Goal: Task Accomplishment & Management: Manage account settings

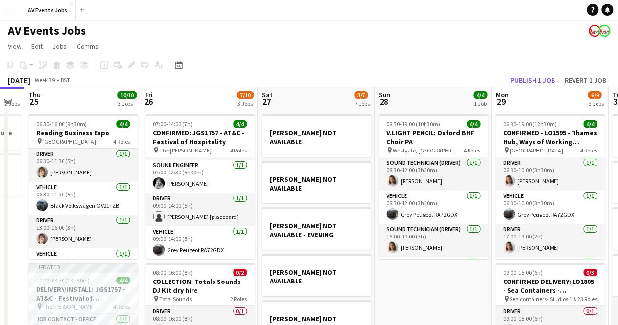
scroll to position [0, 451]
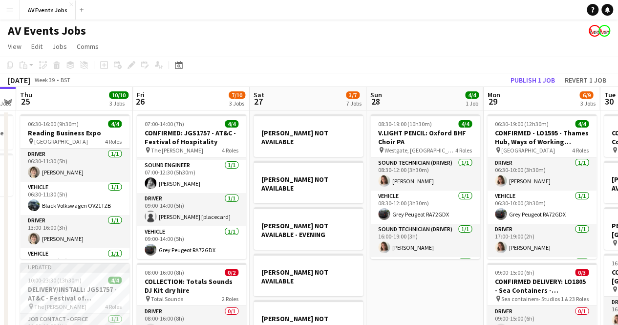
drag, startPoint x: 614, startPoint y: 273, endPoint x: 397, endPoint y: 280, distance: 217.5
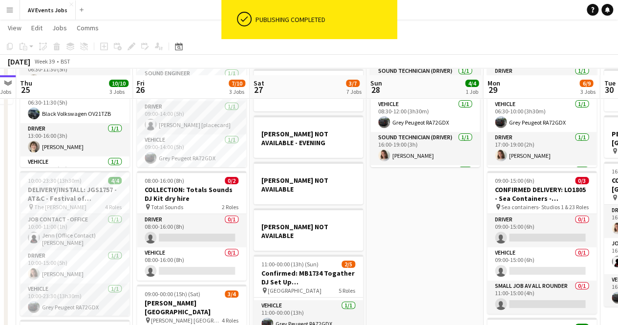
scroll to position [98, 0]
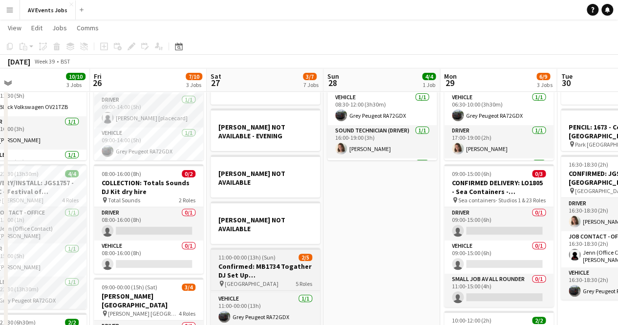
drag, startPoint x: 426, startPoint y: 223, endPoint x: 206, endPoint y: 248, distance: 221.7
click at [297, 241] on app-calendar-viewport "Mon 22 7/7 4 Jobs Tue 23 6/6 5 Jobs Wed 24 2 Jobs Thu 25 10/10 3 Jobs Fri 26 7/…" at bounding box center [309, 222] width 618 height 565
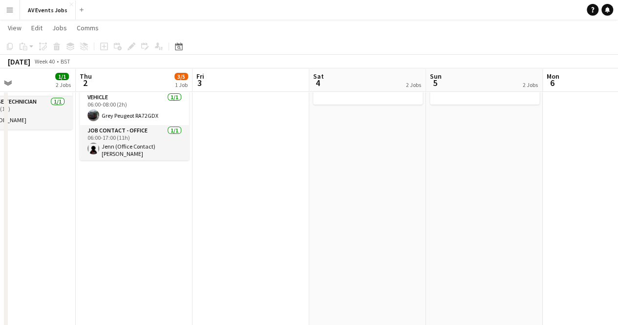
drag, startPoint x: 606, startPoint y: 192, endPoint x: 0, endPoint y: 265, distance: 610.1
click at [0, 265] on app-calendar-viewport "Mon 29 6/9 3 Jobs Tue 30 3/3 4 Jobs Wed 1 1/1 2 Jobs Thu 2 3/5 1 Job Fri 3 Sat …" at bounding box center [309, 222] width 618 height 565
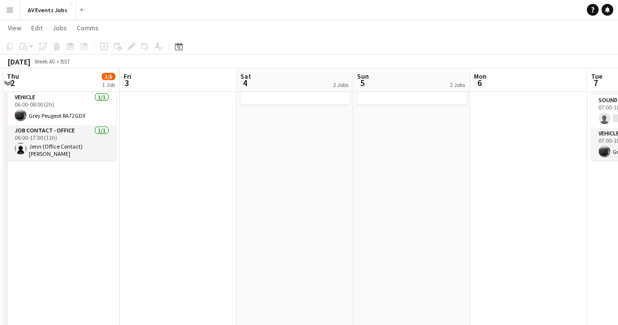
scroll to position [0, 348]
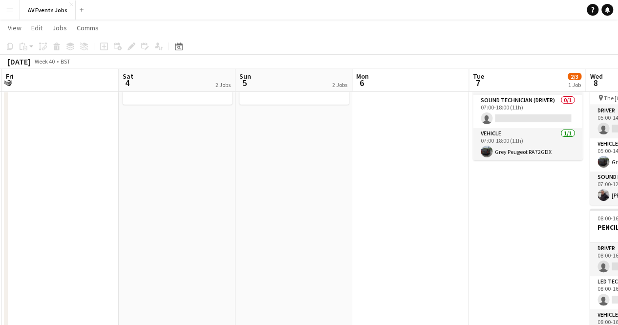
drag, startPoint x: 483, startPoint y: 208, endPoint x: 293, endPoint y: 234, distance: 192.3
click at [293, 234] on app-calendar-viewport "Tue 30 3/3 4 Jobs Wed 1 1/1 2 Jobs Thu 2 3/5 1 Job Fri 3 Sat 4 2 Jobs Sun 5 2 J…" at bounding box center [309, 222] width 618 height 565
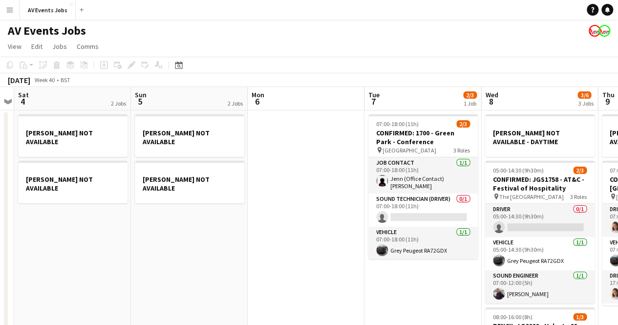
scroll to position [0, 462]
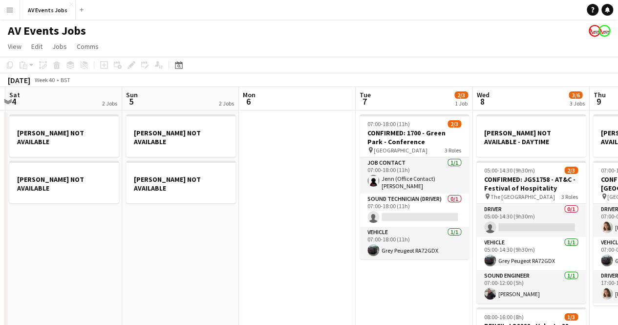
drag, startPoint x: 398, startPoint y: 198, endPoint x: 301, endPoint y: 209, distance: 97.3
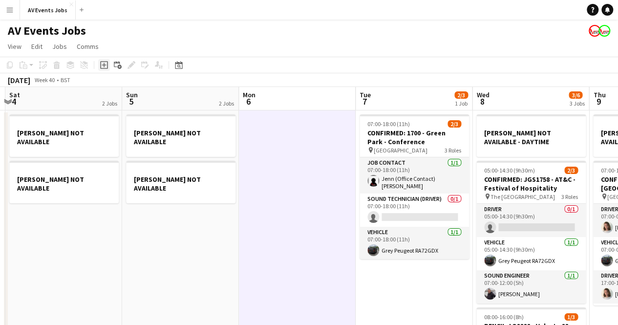
click at [105, 67] on icon "Add job" at bounding box center [104, 65] width 8 height 8
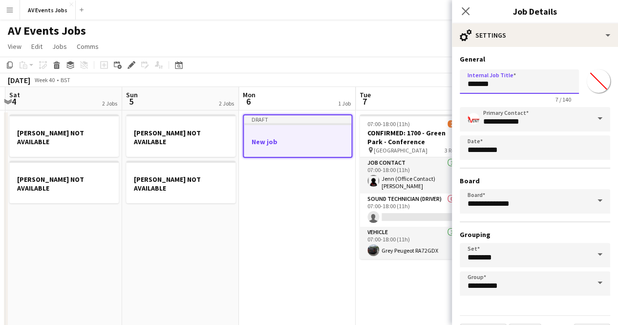
drag, startPoint x: 525, startPoint y: 76, endPoint x: 372, endPoint y: 97, distance: 154.3
click at [372, 97] on body "Menu Boards Boards Boards All jobs Status Workforce Workforce My Workforce Recr…" at bounding box center [309, 302] width 618 height 604
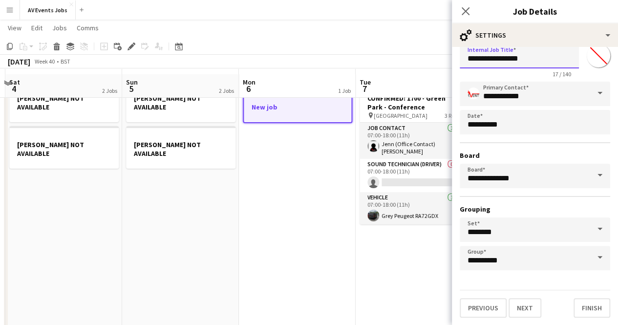
scroll to position [49, 0]
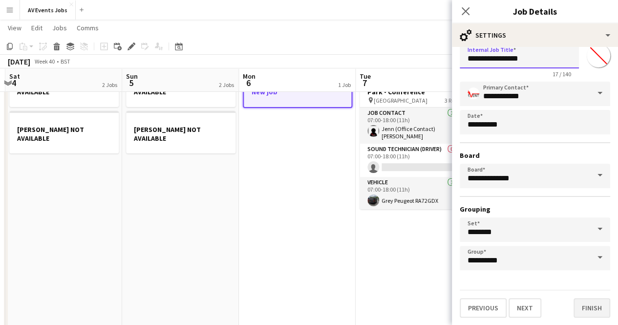
type input "**********"
click at [580, 304] on button "Finish" at bounding box center [591, 308] width 37 height 20
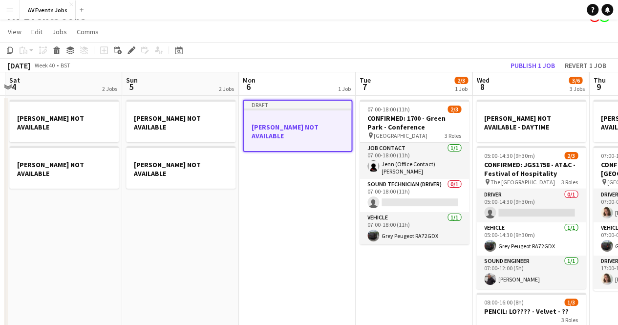
scroll to position [0, 0]
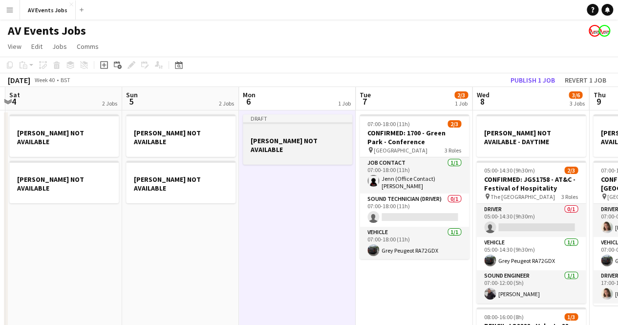
click at [292, 132] on div at bounding box center [297, 131] width 109 height 7
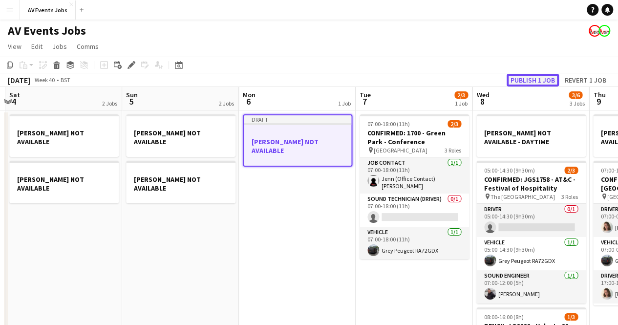
click at [537, 80] on button "Publish 1 job" at bounding box center [533, 80] width 52 height 13
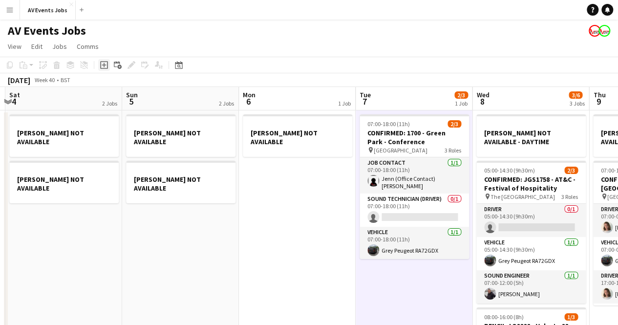
click at [104, 66] on icon at bounding box center [104, 65] width 4 height 4
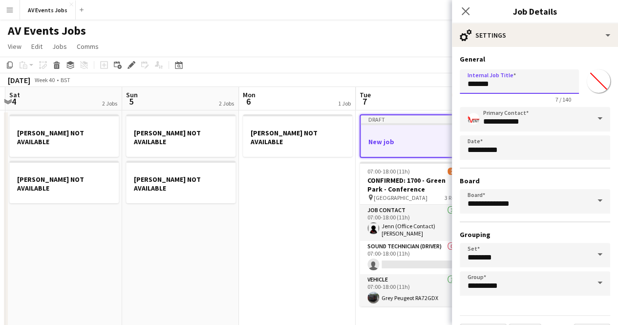
drag, startPoint x: 520, startPoint y: 85, endPoint x: 406, endPoint y: 101, distance: 114.9
click at [406, 101] on body "Menu Boards Boards Boards All jobs Status Workforce Workforce My Workforce Recr…" at bounding box center [309, 302] width 618 height 604
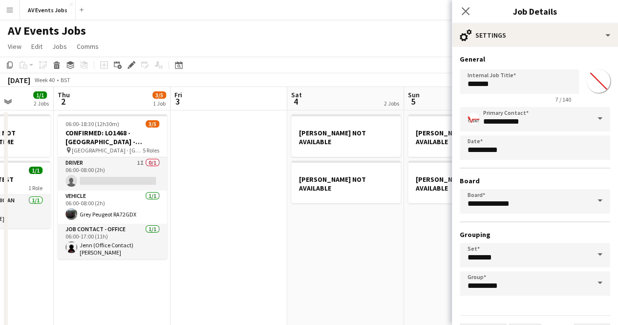
scroll to position [0, 284]
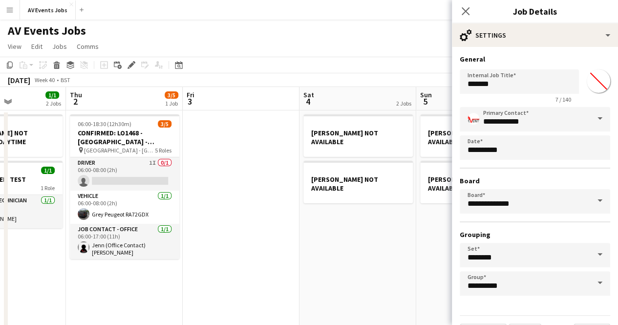
drag, startPoint x: 160, startPoint y: 215, endPoint x: 490, endPoint y: 209, distance: 330.3
click at [557, 211] on body "Menu Boards Boards Boards All jobs Status Workforce Workforce My Workforce Recr…" at bounding box center [309, 302] width 618 height 604
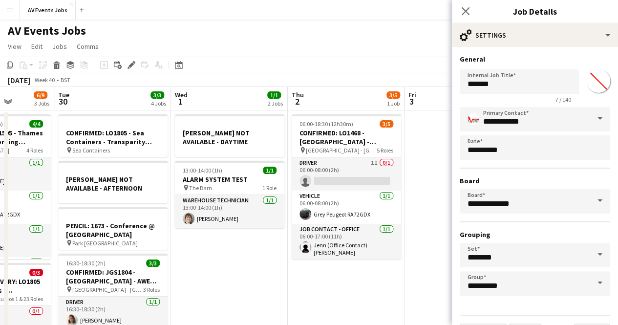
scroll to position [0, 318]
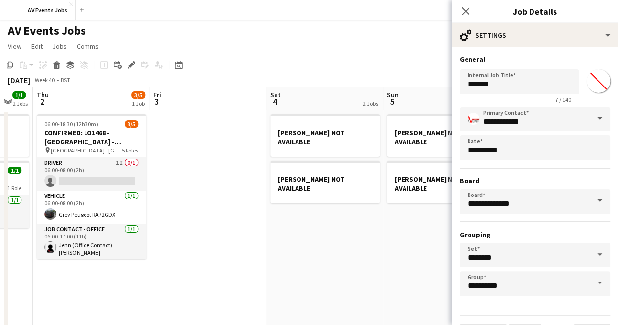
drag, startPoint x: 33, startPoint y: 253, endPoint x: 0, endPoint y: 242, distance: 35.1
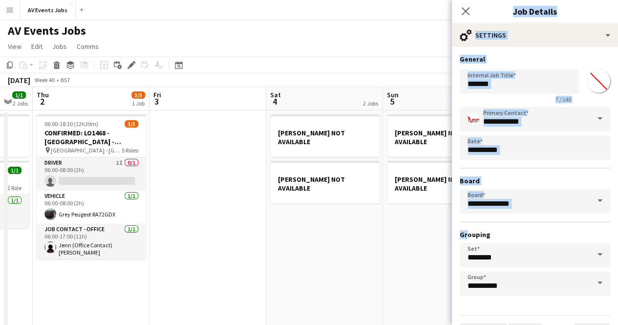
drag, startPoint x: 455, startPoint y: 239, endPoint x: 396, endPoint y: 250, distance: 60.2
click at [397, 250] on body "Menu Boards Boards Boards All jobs Status Workforce Workforce My Workforce Recr…" at bounding box center [309, 302] width 618 height 604
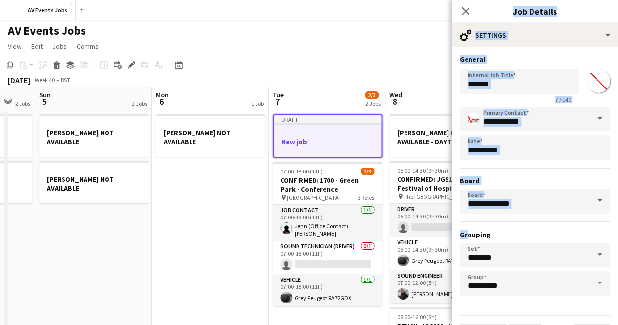
scroll to position [0, 456]
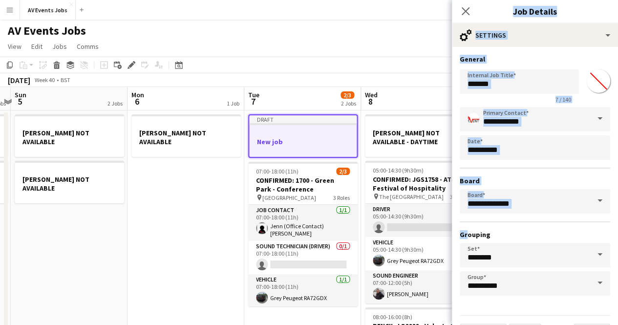
drag, startPoint x: 404, startPoint y: 244, endPoint x: 101, endPoint y: 229, distance: 303.7
click at [522, 78] on input "*******" at bounding box center [519, 81] width 119 height 24
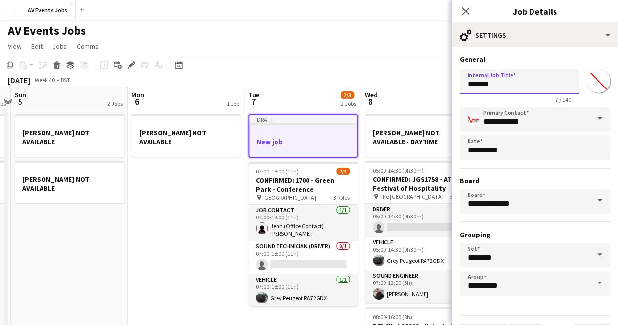
drag, startPoint x: 516, startPoint y: 85, endPoint x: 412, endPoint y: 98, distance: 104.5
click at [413, 98] on body "Menu Boards Boards Boards All jobs Status Workforce Workforce My Workforce Recr…" at bounding box center [309, 302] width 618 height 604
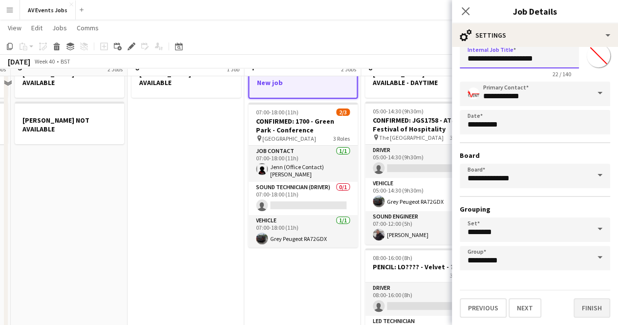
scroll to position [98, 0]
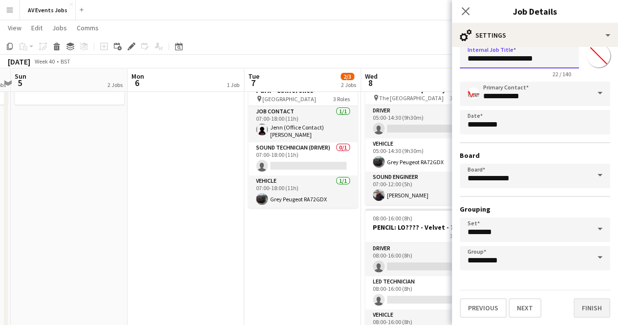
type input "**********"
click at [581, 308] on button "Finish" at bounding box center [591, 308] width 37 height 20
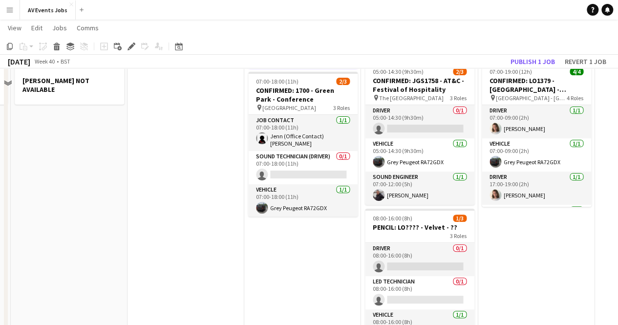
scroll to position [0, 0]
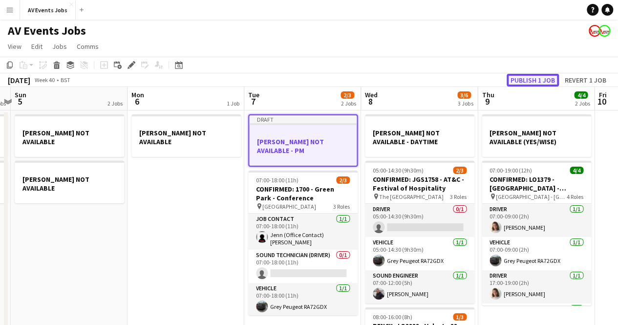
click at [525, 77] on button "Publish 1 job" at bounding box center [533, 80] width 52 height 13
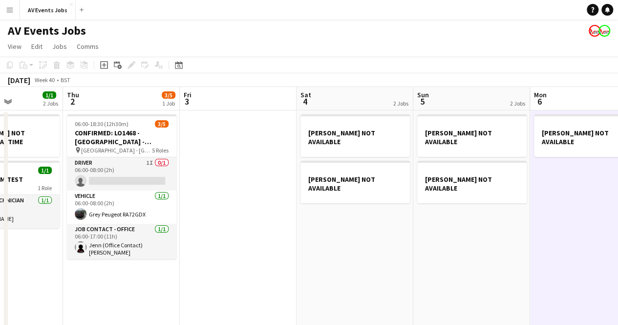
drag, startPoint x: 90, startPoint y: 232, endPoint x: 480, endPoint y: 233, distance: 389.8
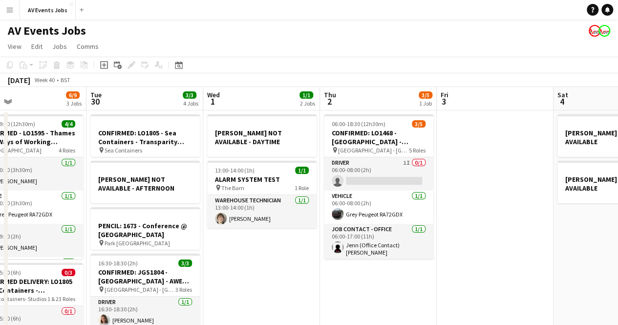
drag, startPoint x: 295, startPoint y: 235, endPoint x: 552, endPoint y: 236, distance: 256.9
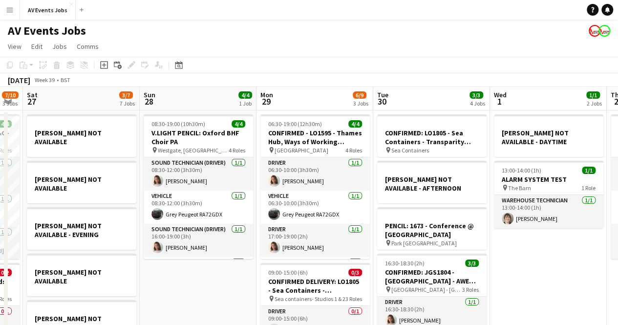
scroll to position [0, 208]
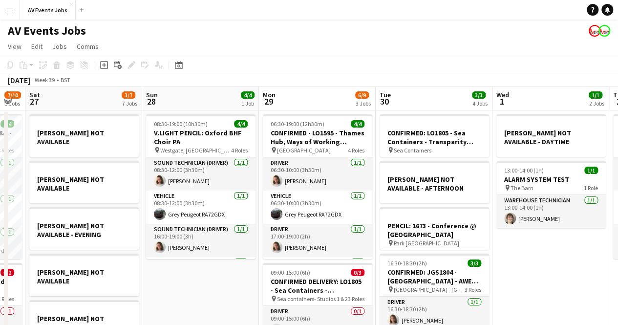
drag, startPoint x: 279, startPoint y: 253, endPoint x: 569, endPoint y: 243, distance: 289.3
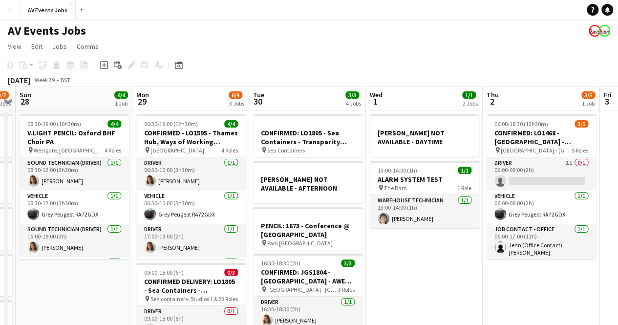
scroll to position [0, 335]
drag, startPoint x: 428, startPoint y: 273, endPoint x: 419, endPoint y: 275, distance: 9.0
